Goal: Transaction & Acquisition: Purchase product/service

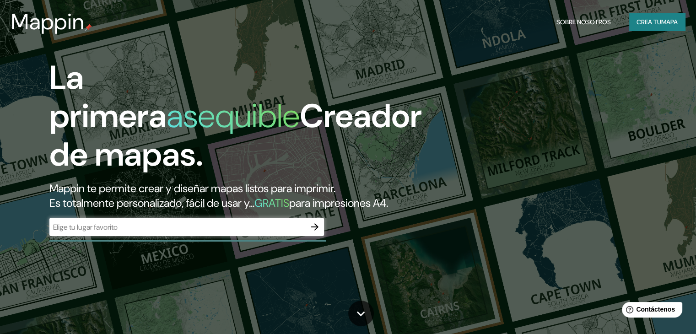
click at [540, 110] on div "La primera asequible Creador de mapas. Mappin te permite crear y diseñar mapas …" at bounding box center [348, 167] width 696 height 334
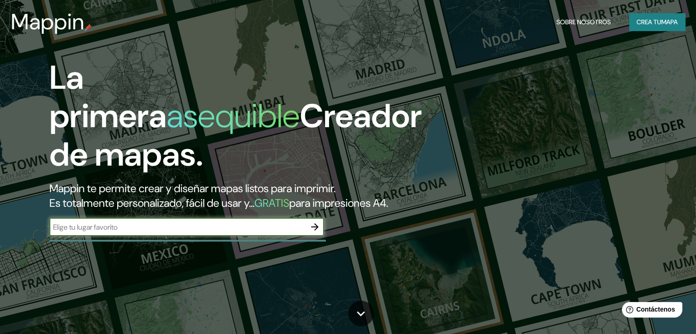
click at [202, 232] on input "text" at bounding box center [177, 227] width 256 height 11
click at [124, 232] on input "text" at bounding box center [177, 227] width 256 height 11
type input "guamuchil, sinaloa, mexico"
click at [313, 232] on icon "button" at bounding box center [314, 226] width 11 height 11
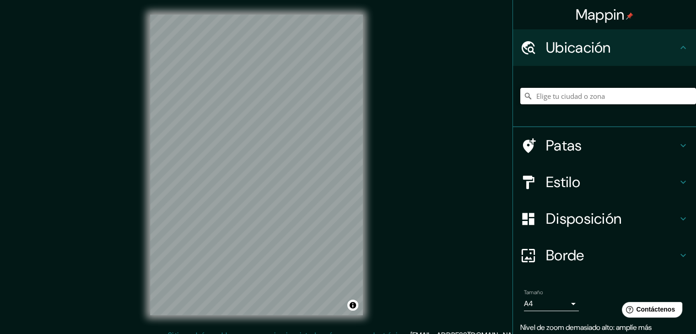
click at [592, 99] on input "Elige tu ciudad o zona" at bounding box center [608, 96] width 176 height 16
type input "s"
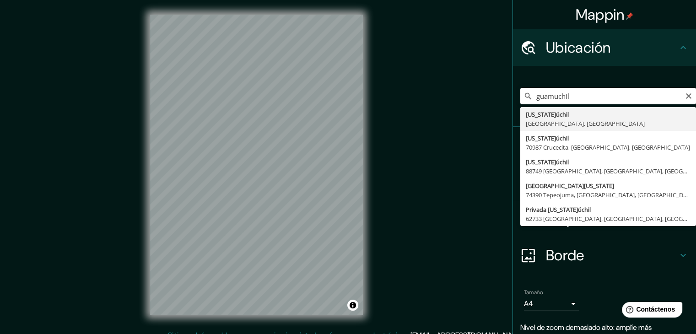
type input "Guamúchil, Sinaloa, México"
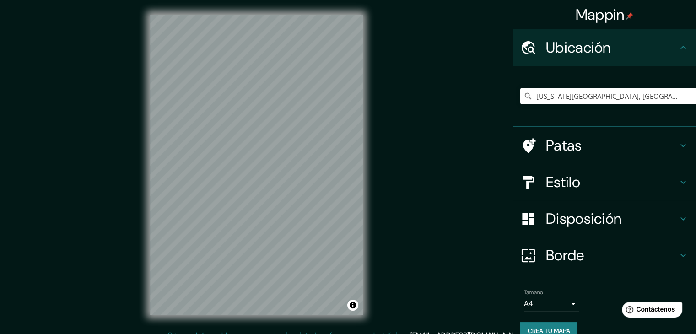
click at [382, 171] on div "Mappin Ubicación Guamúchil, Sinaloa, México Patas Estilo Disposición Borde Elig…" at bounding box center [348, 172] width 696 height 344
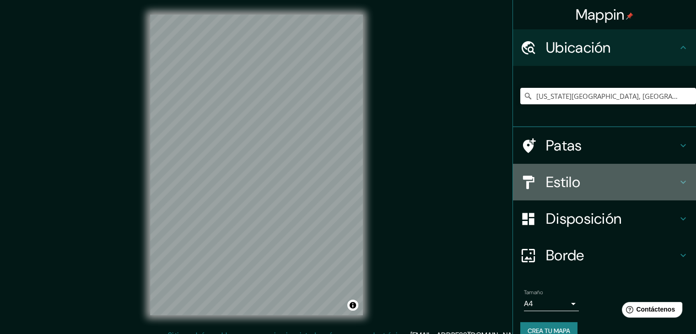
click at [677, 178] on icon at bounding box center [682, 182] width 11 height 11
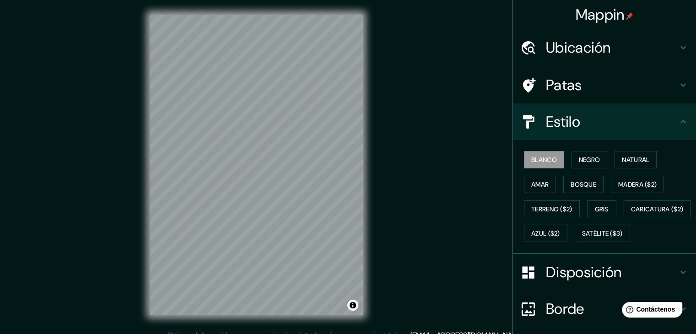
click at [593, 113] on h4 "Estilo" at bounding box center [612, 122] width 132 height 18
click at [579, 160] on font "Negro" at bounding box center [589, 160] width 21 height 8
click at [634, 156] on font "Natural" at bounding box center [635, 160] width 27 height 8
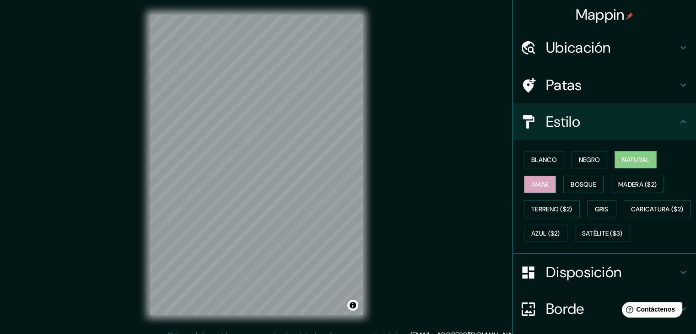
click at [531, 185] on font "Amar" at bounding box center [539, 184] width 17 height 8
click at [588, 182] on font "Bosque" at bounding box center [583, 184] width 26 height 8
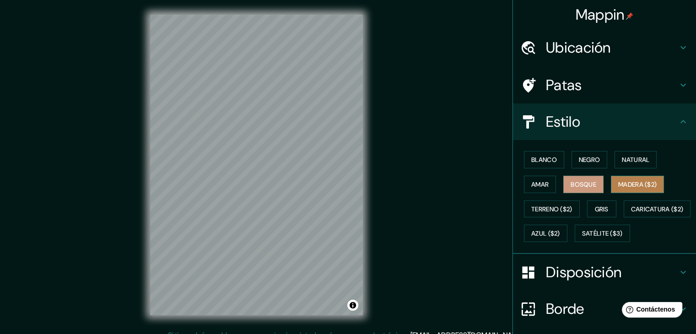
click at [640, 181] on font "Madera ($2)" at bounding box center [637, 184] width 38 height 8
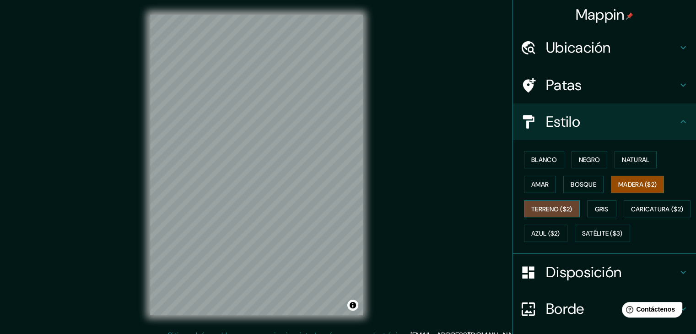
click at [551, 210] on font "Terreno ($2)" at bounding box center [551, 209] width 41 height 8
click at [602, 206] on font "Gris" at bounding box center [602, 209] width 14 height 8
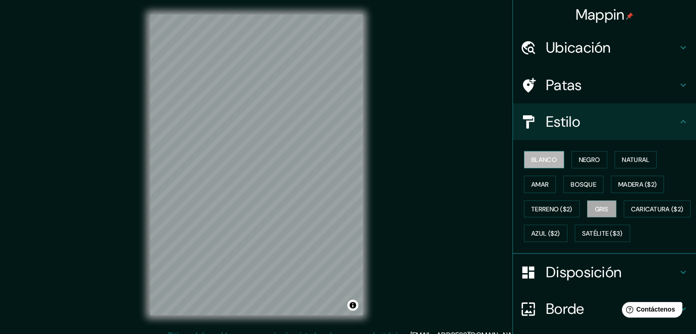
click at [542, 158] on font "Blanco" at bounding box center [544, 160] width 26 height 8
click at [586, 163] on font "Negro" at bounding box center [589, 160] width 21 height 8
click at [531, 160] on font "Blanco" at bounding box center [544, 160] width 26 height 8
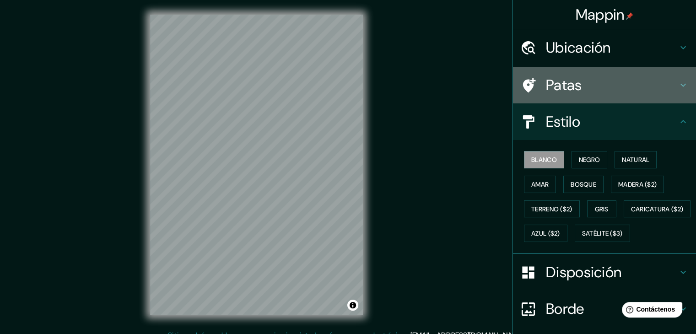
click at [629, 85] on h4 "Patas" at bounding box center [612, 85] width 132 height 18
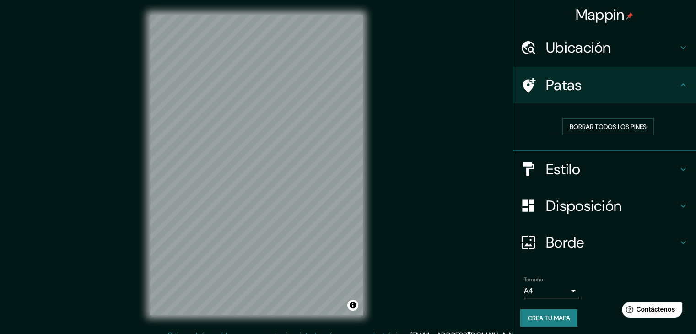
click at [652, 88] on h4 "Patas" at bounding box center [612, 85] width 132 height 18
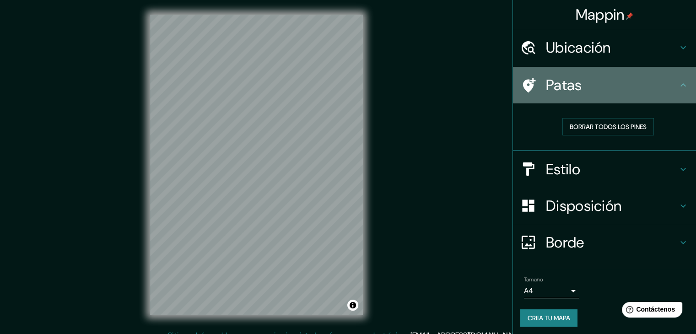
click at [687, 82] on div "Patas" at bounding box center [604, 85] width 183 height 37
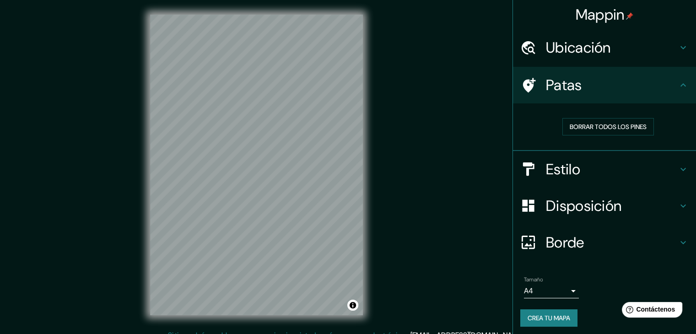
click at [677, 89] on icon at bounding box center [682, 85] width 11 height 11
click at [680, 85] on icon at bounding box center [682, 84] width 5 height 3
click at [621, 202] on h4 "Disposición" at bounding box center [612, 206] width 132 height 18
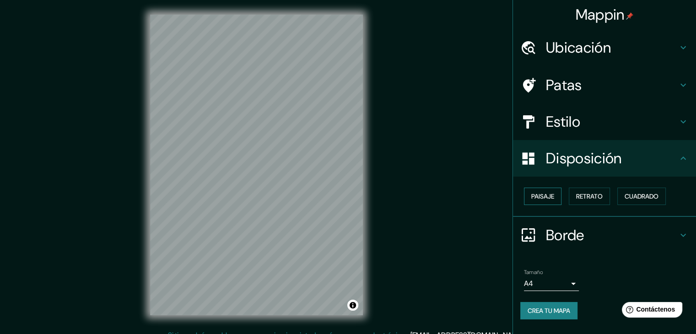
click at [549, 191] on font "Paisaje" at bounding box center [542, 196] width 23 height 12
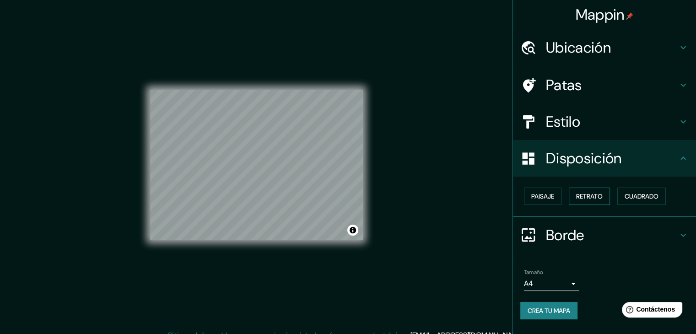
click at [584, 198] on font "Retrato" at bounding box center [589, 196] width 27 height 8
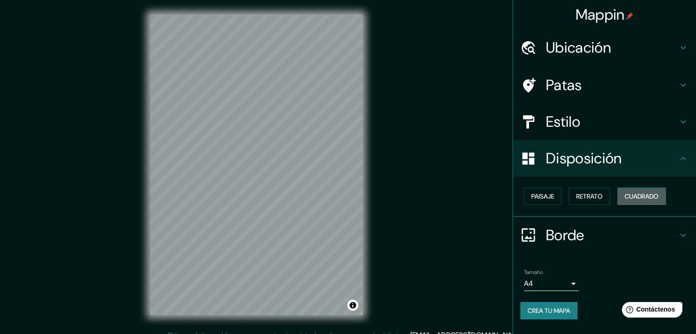
click at [649, 193] on font "Cuadrado" at bounding box center [641, 196] width 34 height 8
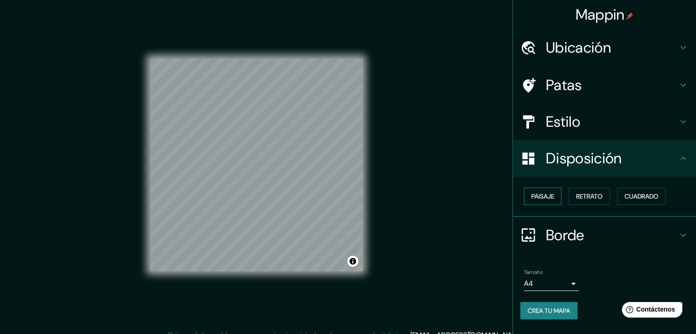
click at [550, 194] on font "Paisaje" at bounding box center [542, 196] width 23 height 8
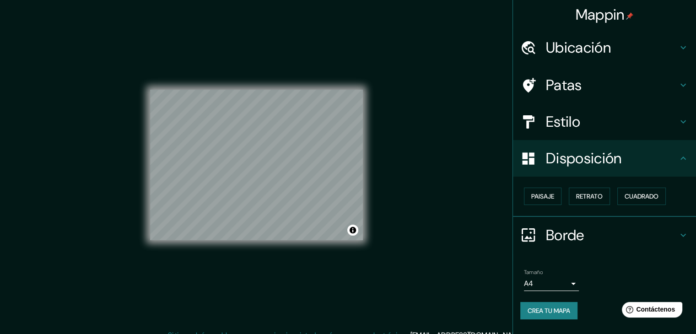
click at [602, 128] on h4 "Estilo" at bounding box center [612, 122] width 132 height 18
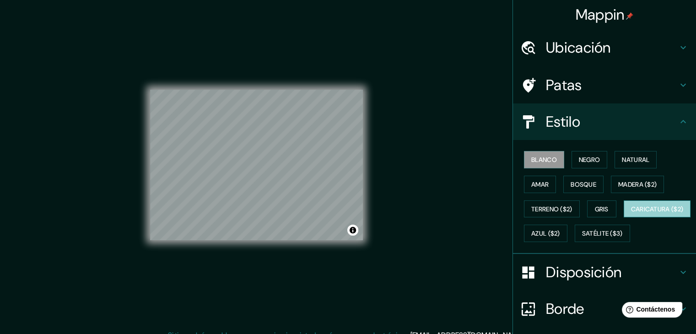
click at [631, 213] on font "Caricatura ($2)" at bounding box center [657, 209] width 53 height 8
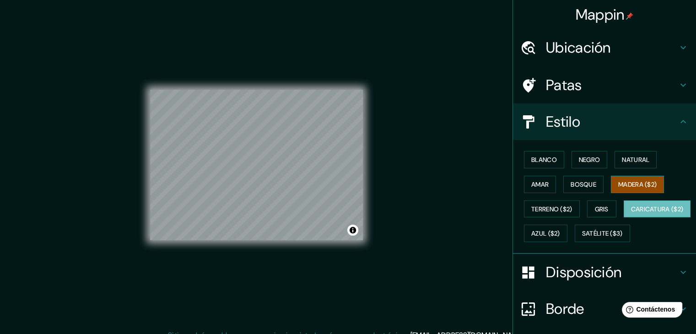
click at [633, 186] on font "Madera ($2)" at bounding box center [637, 184] width 38 height 8
click at [567, 240] on button "Azul ($2)" at bounding box center [545, 233] width 43 height 17
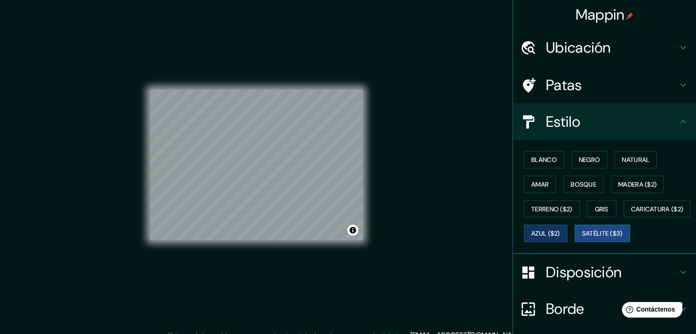
click at [574, 242] on button "Satélite ($3)" at bounding box center [601, 233] width 55 height 17
click at [556, 156] on button "Blanco" at bounding box center [544, 159] width 40 height 17
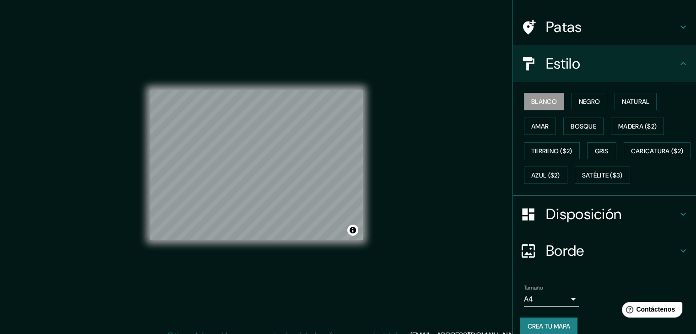
scroll to position [92, 0]
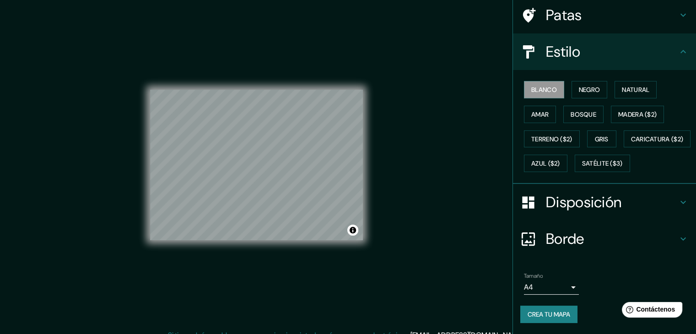
click at [608, 204] on font "Disposición" at bounding box center [583, 202] width 75 height 19
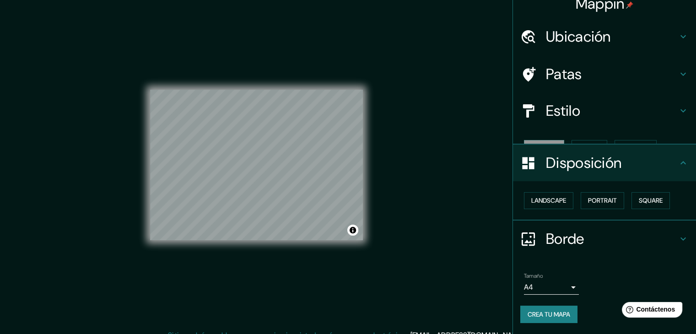
scroll to position [0, 0]
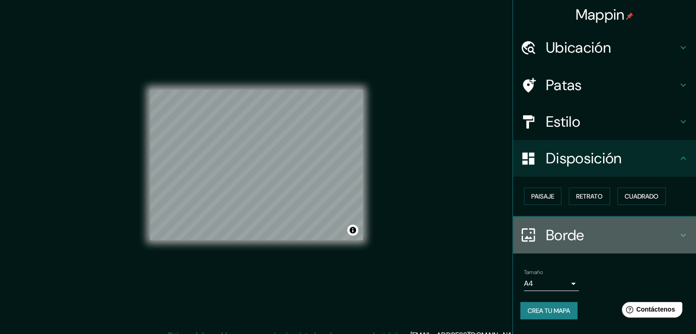
click at [565, 236] on font "Borde" at bounding box center [565, 234] width 38 height 19
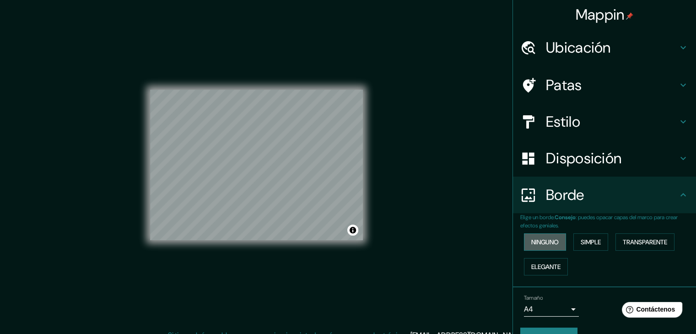
click at [531, 240] on font "Ninguno" at bounding box center [544, 242] width 27 height 8
click at [590, 238] on font "Simple" at bounding box center [590, 242] width 20 height 8
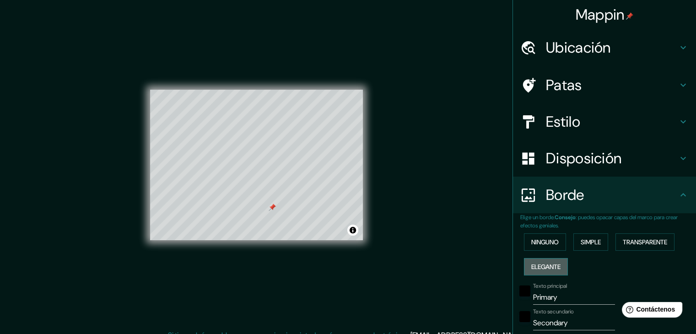
click at [553, 261] on font "Elegante" at bounding box center [545, 267] width 29 height 12
click at [649, 242] on font "Transparente" at bounding box center [644, 242] width 44 height 8
click at [542, 243] on font "Ninguno" at bounding box center [544, 242] width 27 height 8
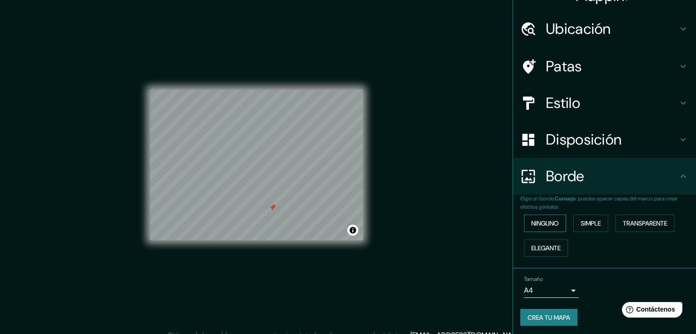
scroll to position [21, 0]
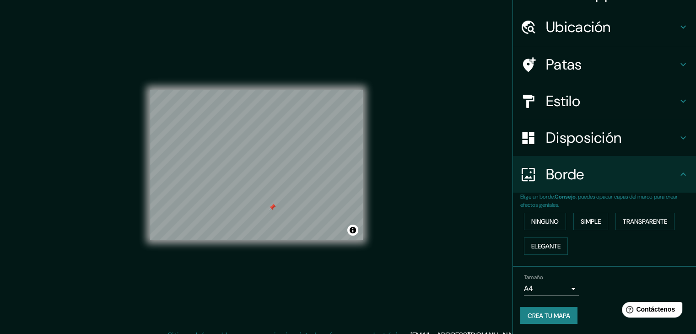
click at [562, 295] on div "Tamaño A4 single" at bounding box center [604, 284] width 168 height 29
click at [562, 288] on body "Mappin Ubicación Guamúchil, Sinaloa, México Patas Estilo Disposición Borde Elig…" at bounding box center [348, 167] width 696 height 334
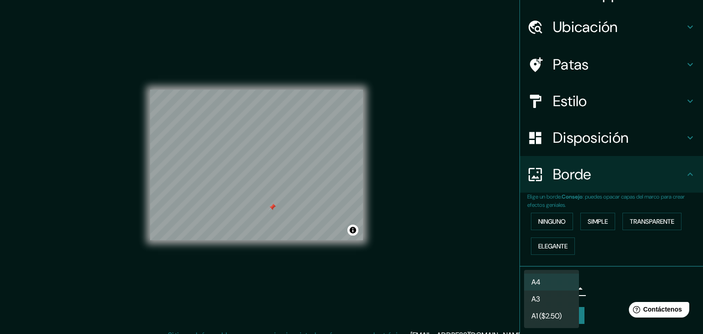
click at [621, 286] on div at bounding box center [351, 167] width 703 height 334
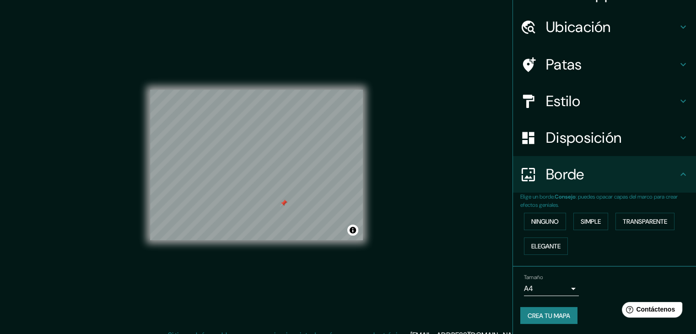
click at [282, 202] on div at bounding box center [283, 202] width 7 height 7
click at [534, 311] on font "Crea tu mapa" at bounding box center [548, 315] width 43 height 8
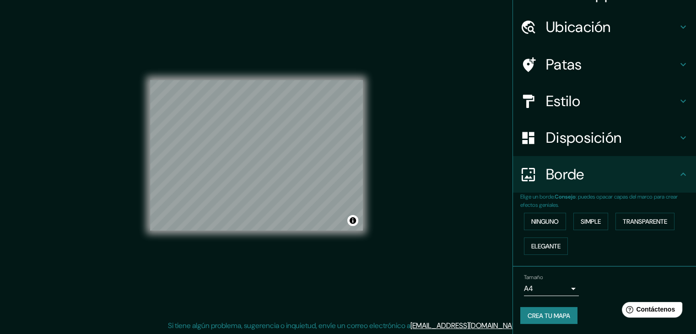
scroll to position [11, 0]
click at [546, 310] on font "Crea tu mapa" at bounding box center [548, 316] width 43 height 12
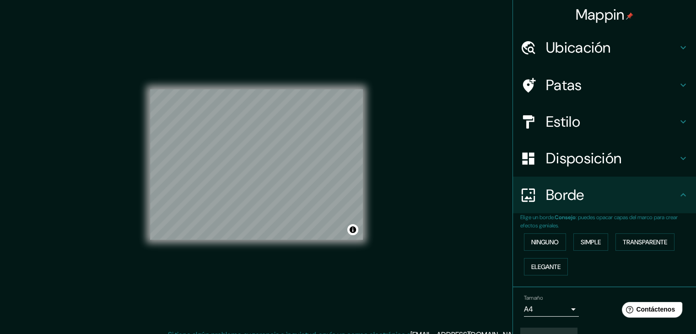
scroll to position [0, 0]
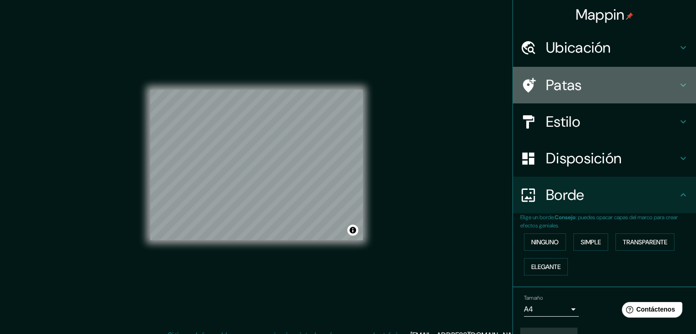
click at [591, 91] on h4 "Patas" at bounding box center [612, 85] width 132 height 18
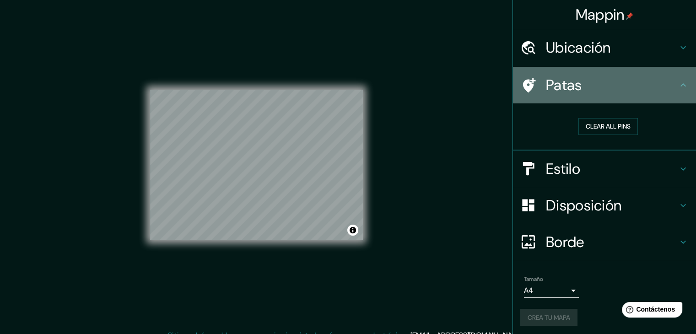
click at [591, 91] on h4 "Patas" at bounding box center [612, 85] width 132 height 18
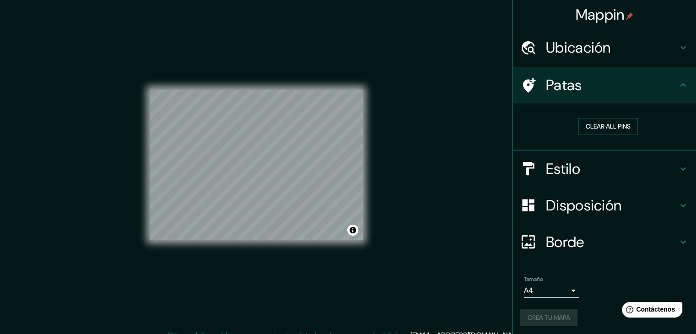
click at [635, 177] on div "Estilo" at bounding box center [604, 168] width 183 height 37
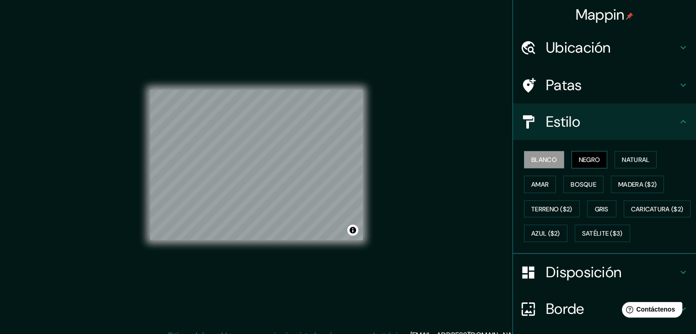
click at [588, 151] on button "Negro" at bounding box center [589, 159] width 36 height 17
click at [648, 162] on button "Natural" at bounding box center [635, 159] width 42 height 17
click at [531, 161] on font "Blanco" at bounding box center [544, 160] width 26 height 8
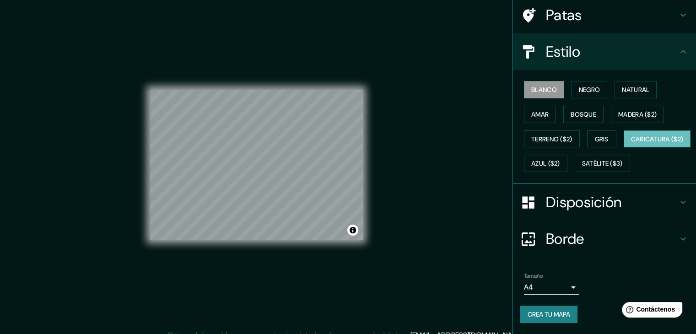
scroll to position [92, 0]
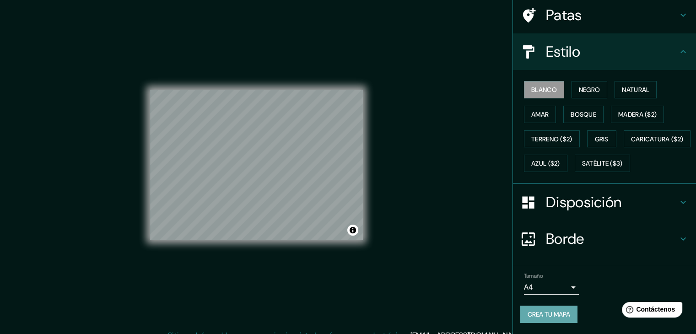
click at [552, 321] on button "Crea tu mapa" at bounding box center [548, 314] width 57 height 17
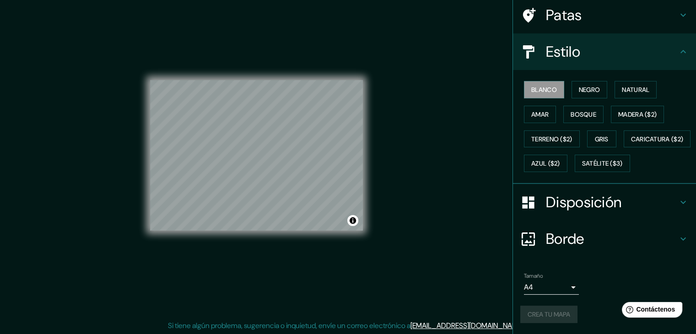
scroll to position [11, 0]
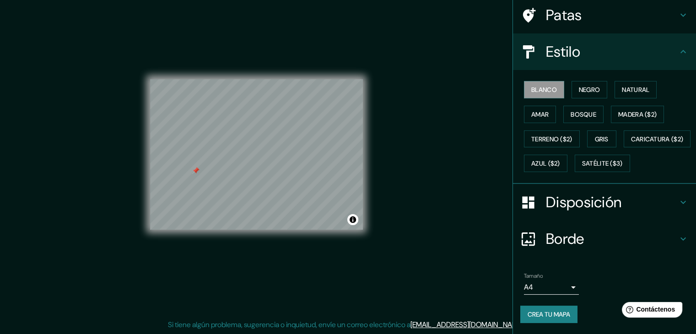
click at [197, 172] on div at bounding box center [195, 170] width 7 height 7
